Goal: Find specific page/section: Find specific page/section

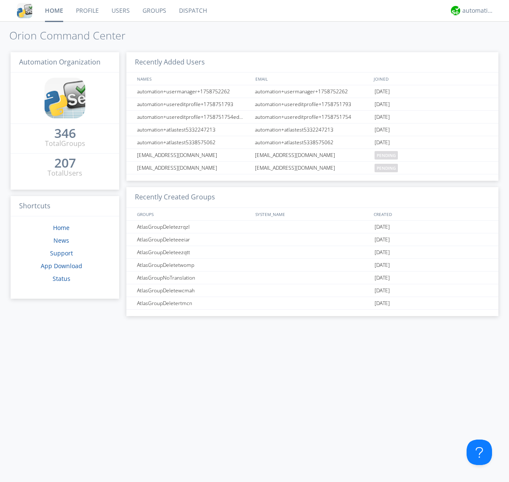
click at [192, 11] on link "Dispatch" at bounding box center [193, 10] width 41 height 21
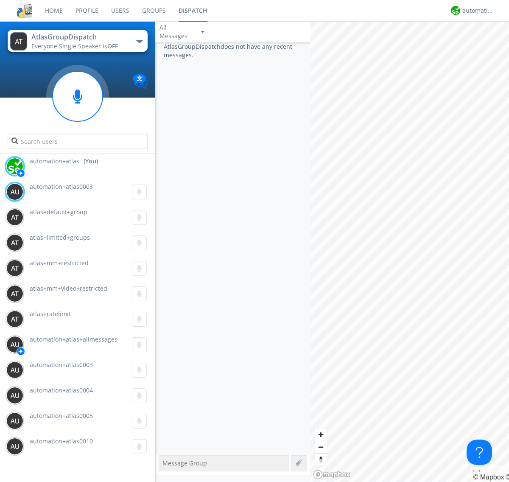
click at [139, 41] on div "button" at bounding box center [139, 41] width 7 height 3
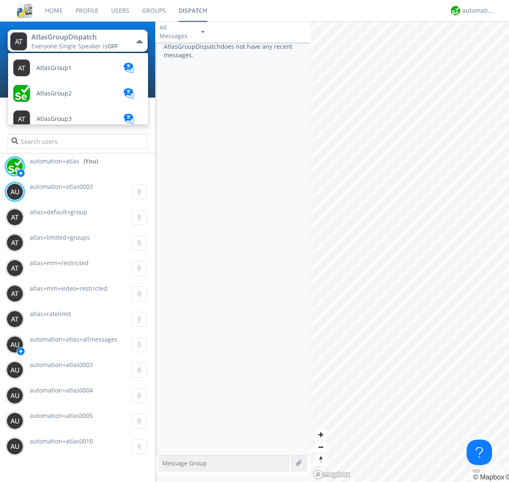
click at [72, 447] on span "AtlasGroupDispatchLarge" at bounding box center [73, 450] width 73 height 6
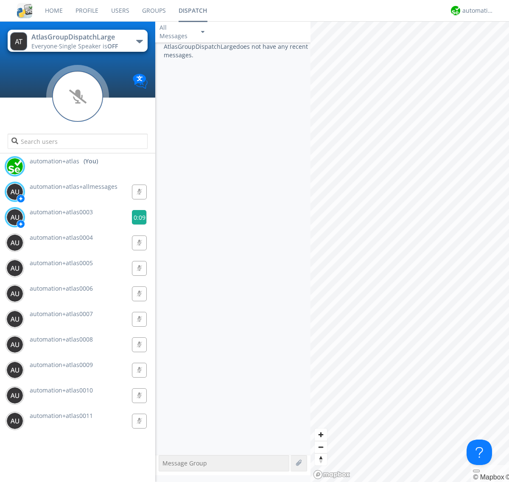
click at [136, 217] on g at bounding box center [139, 217] width 15 height 15
